Goal: Check status: Check status

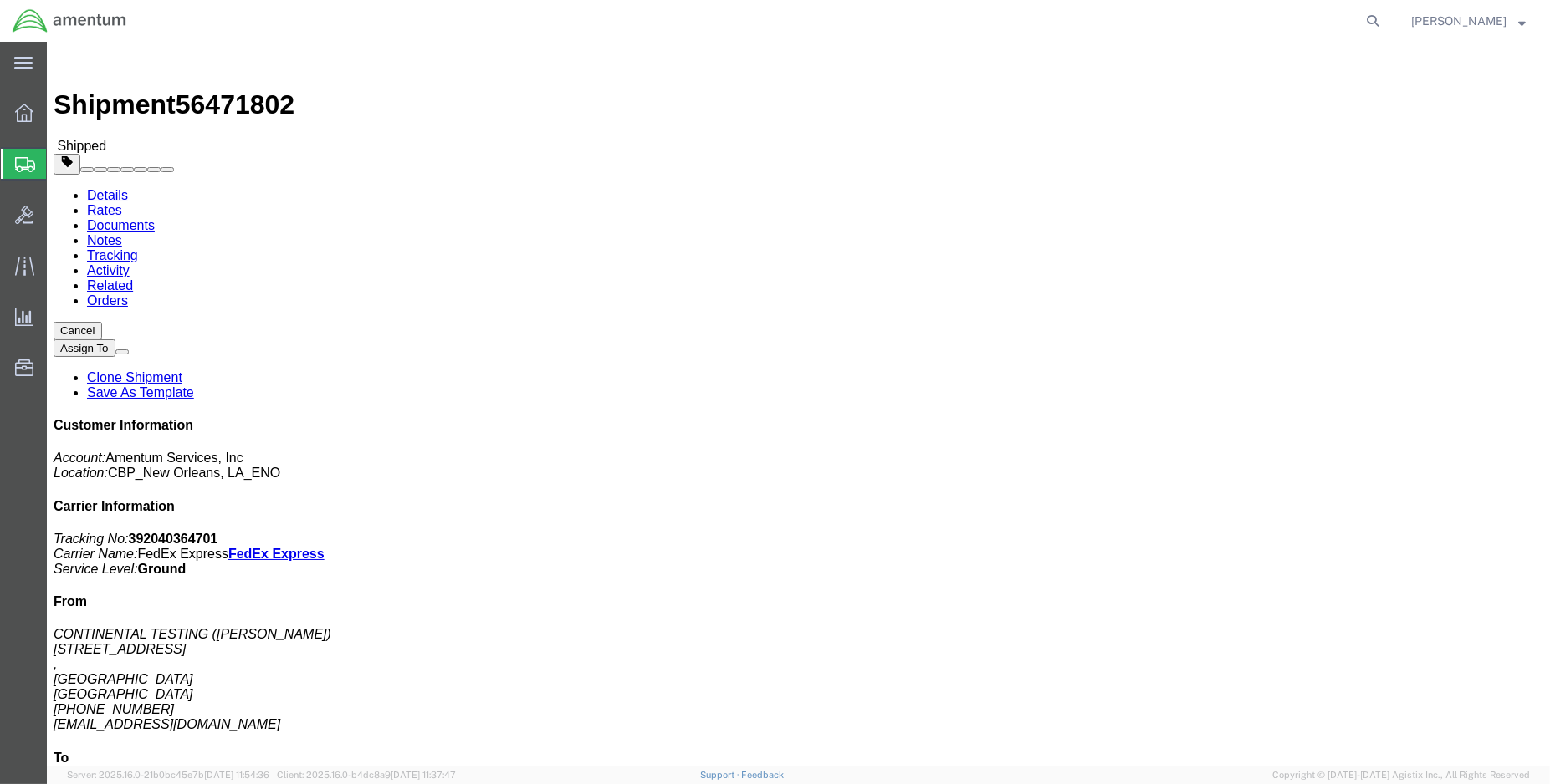
click at [23, 19] on img at bounding box center [70, 21] width 115 height 25
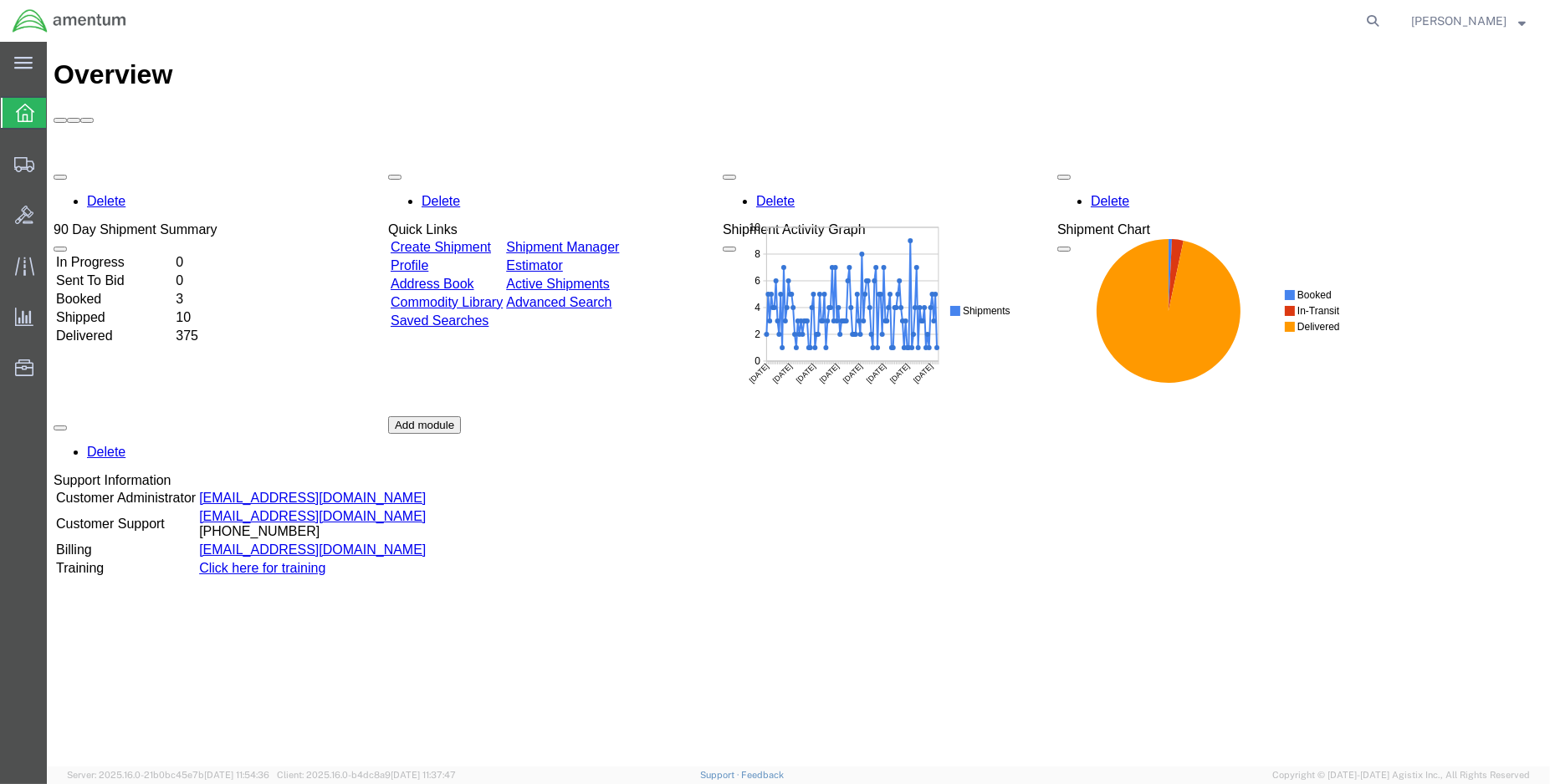
click at [109, 309] on td "Shipped" at bounding box center [114, 318] width 118 height 17
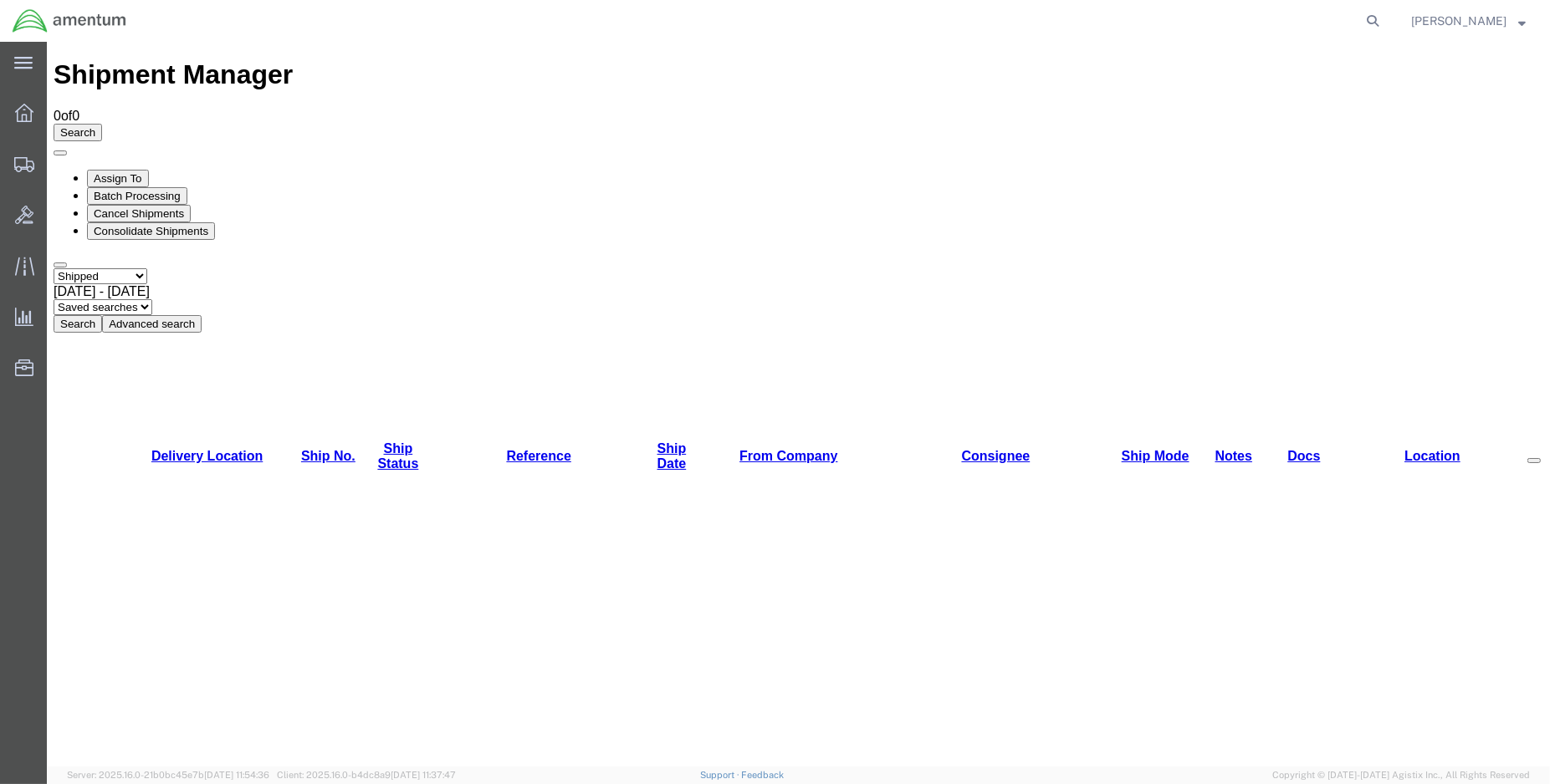
click at [102, 315] on button "Search" at bounding box center [77, 324] width 48 height 18
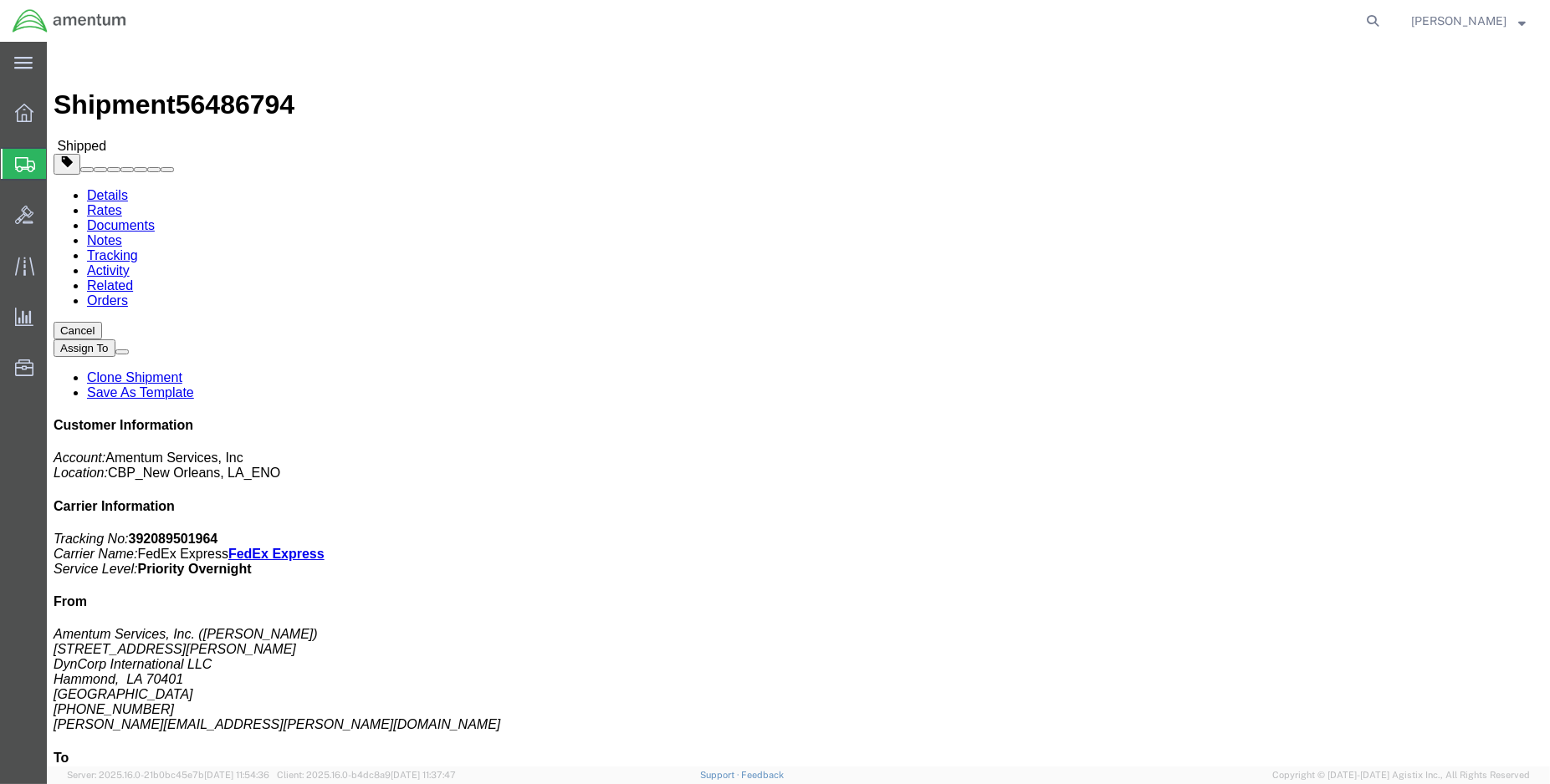
click link "Activity"
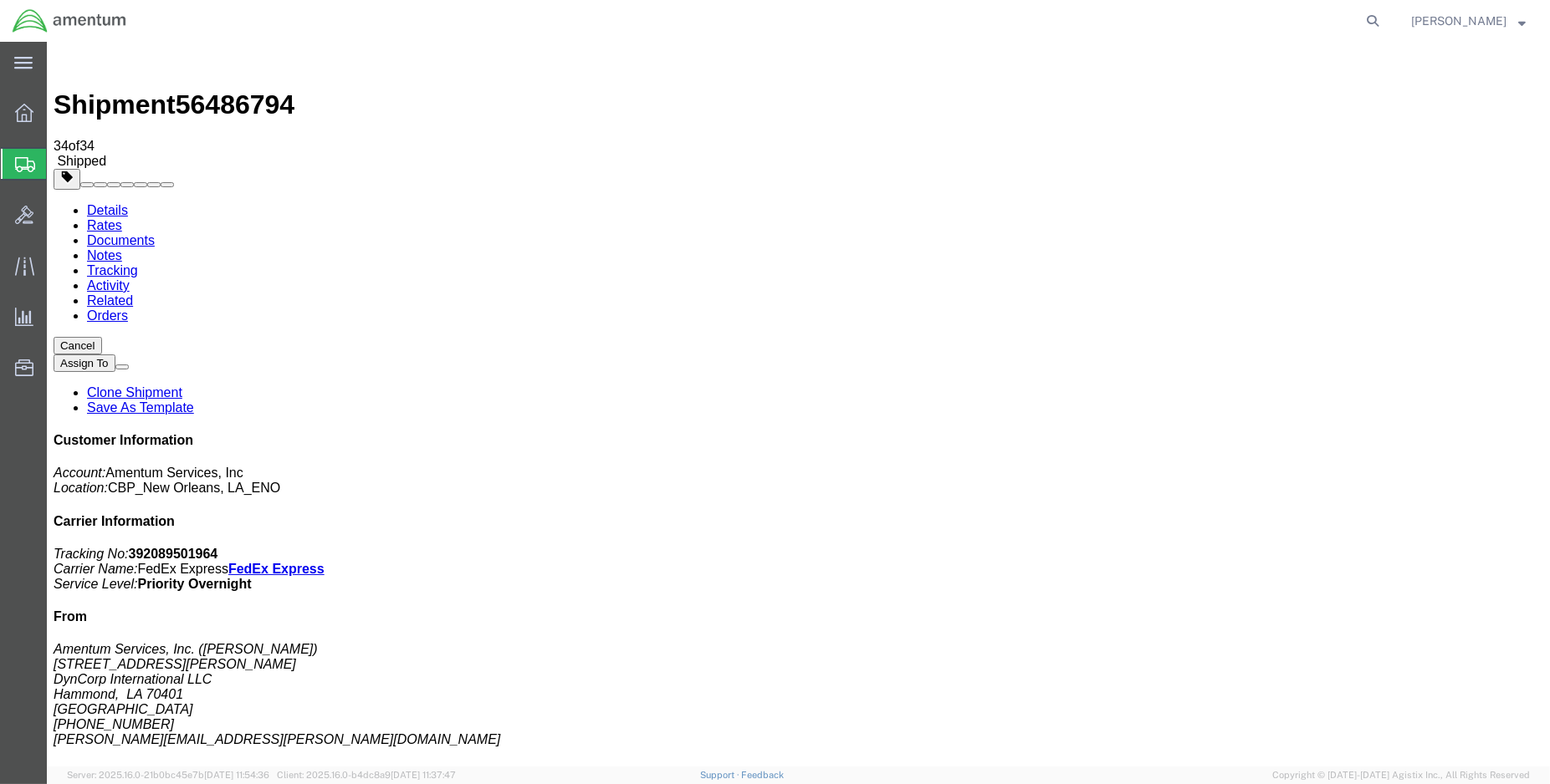
click at [138, 264] on link "Tracking" at bounding box center [113, 270] width 51 height 14
click at [32, 24] on img at bounding box center [70, 21] width 115 height 25
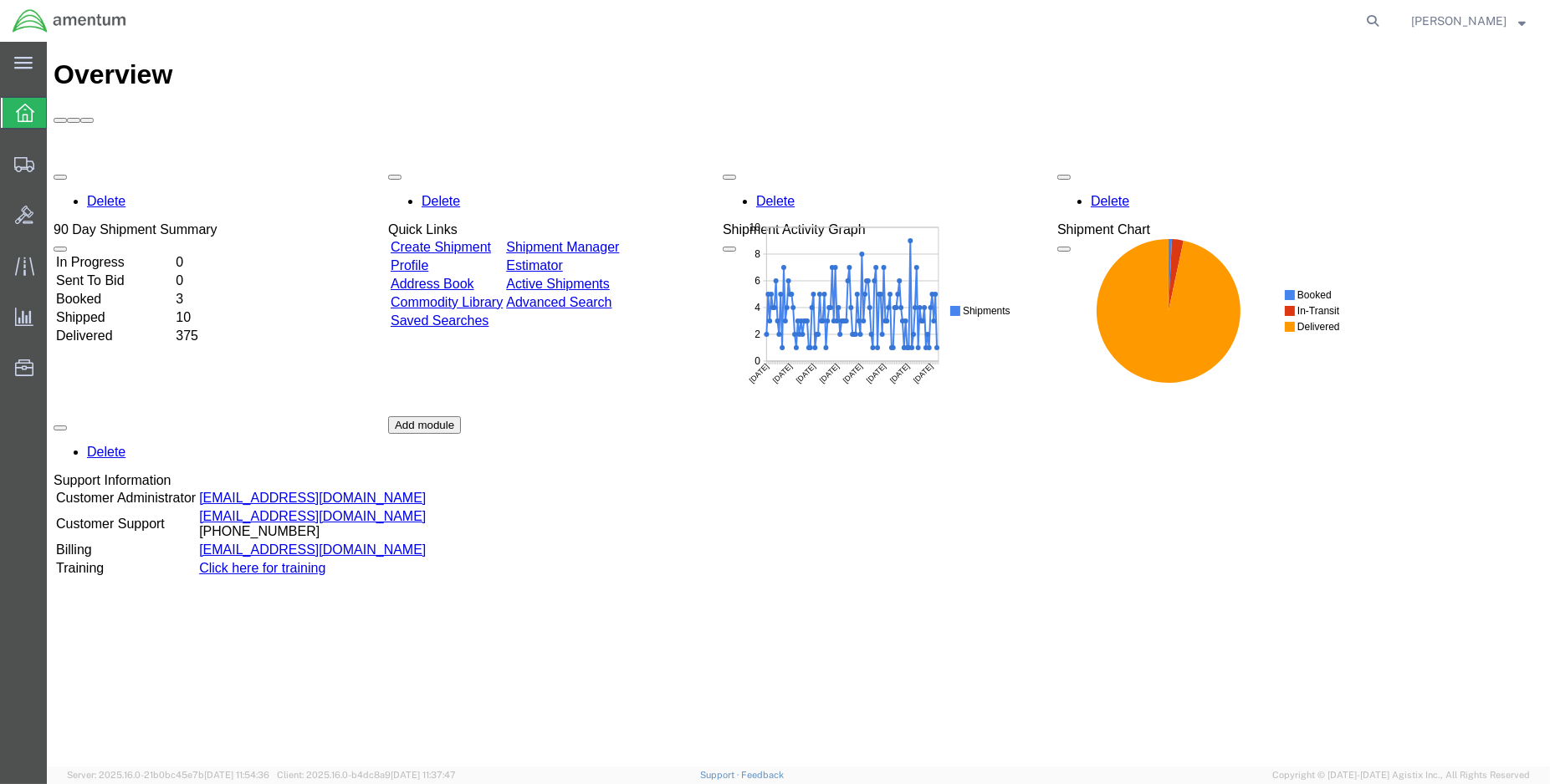
click at [105, 309] on td "Shipped" at bounding box center [114, 318] width 118 height 17
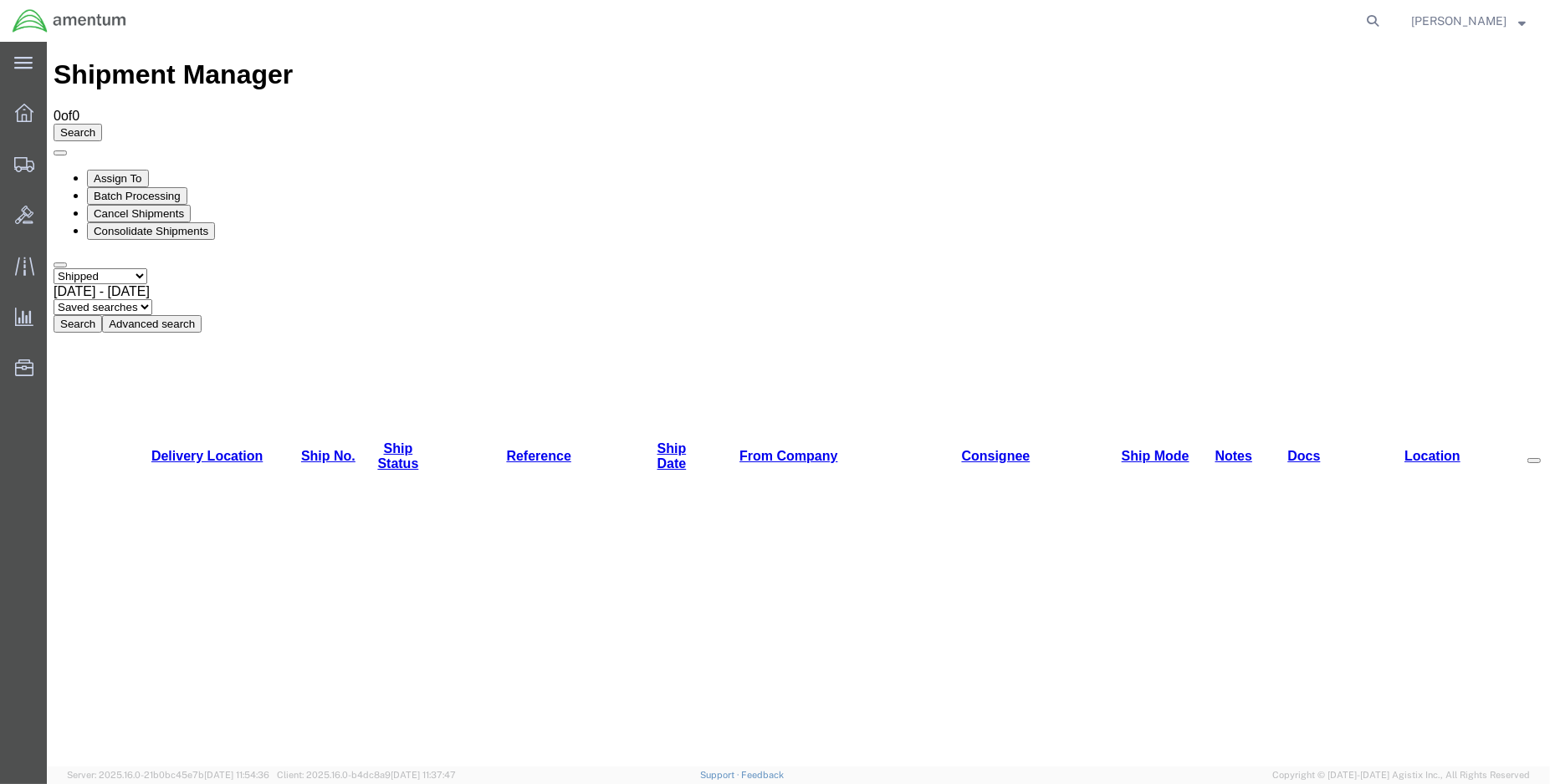
click at [102, 315] on button "Search" at bounding box center [77, 324] width 48 height 18
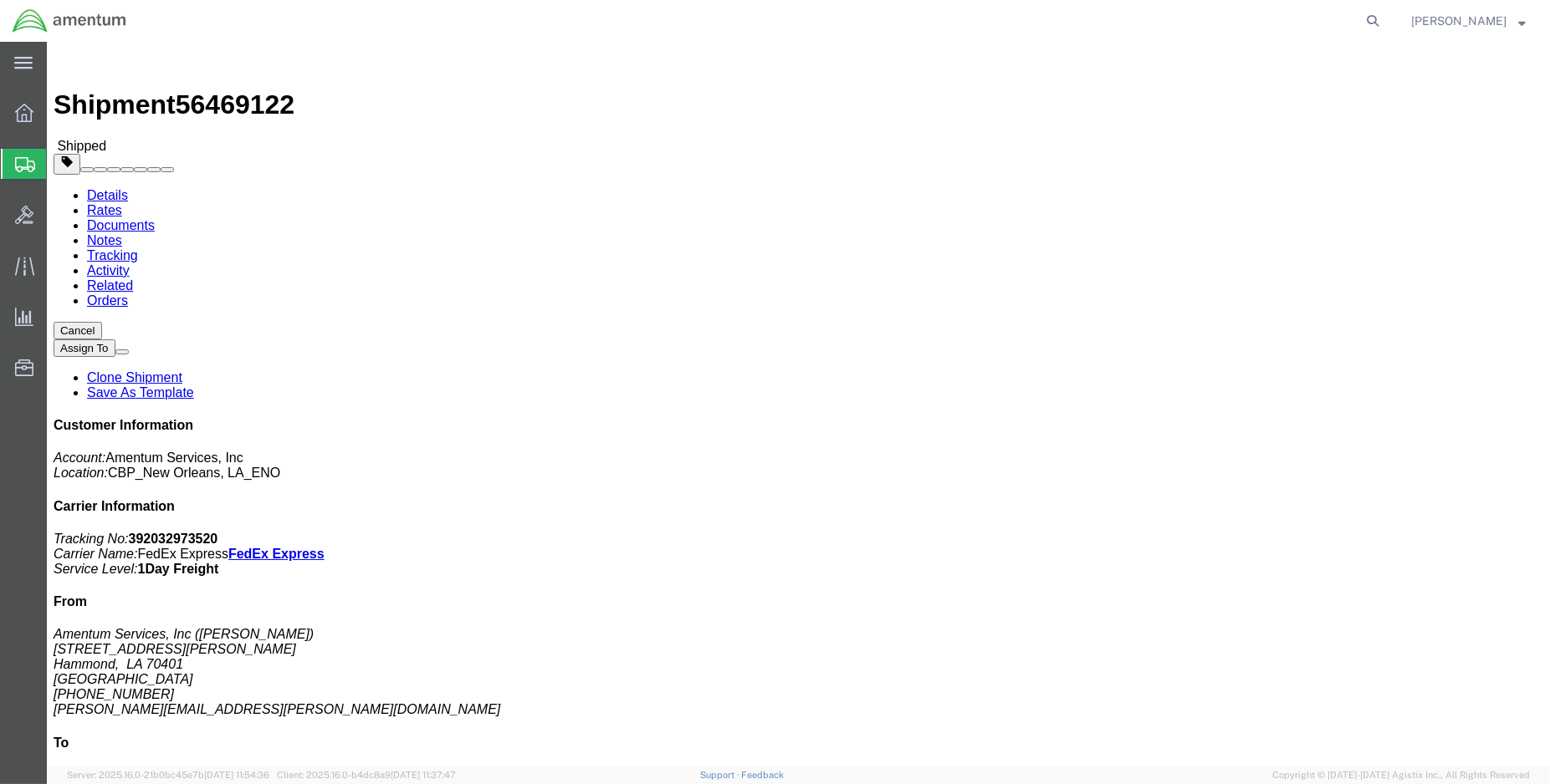
click link "Tracking"
